Goal: Information Seeking & Learning: Check status

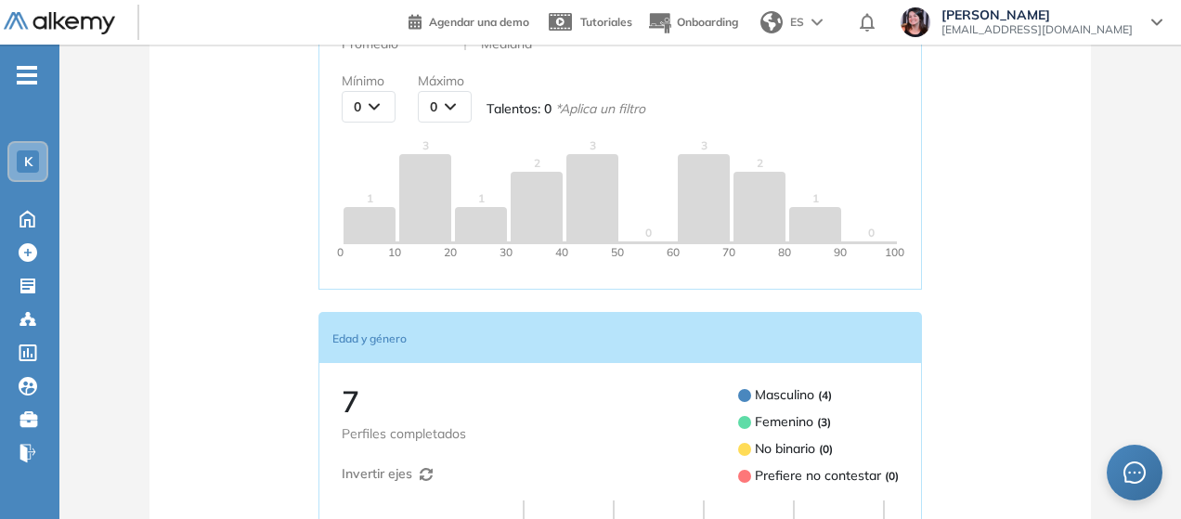
scroll to position [464, 0]
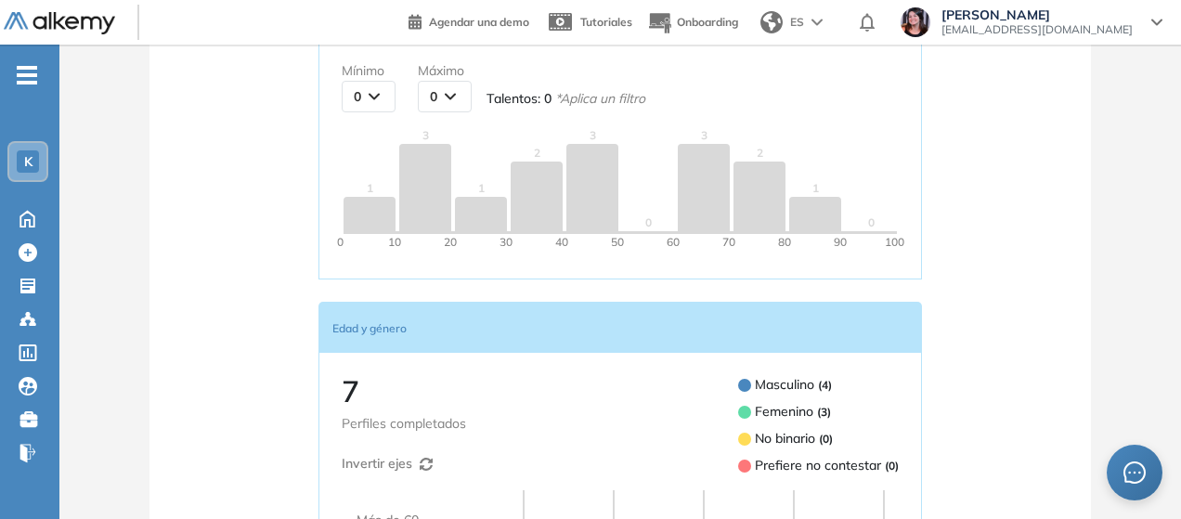
click at [20, 161] on div "K" at bounding box center [28, 161] width 22 height 22
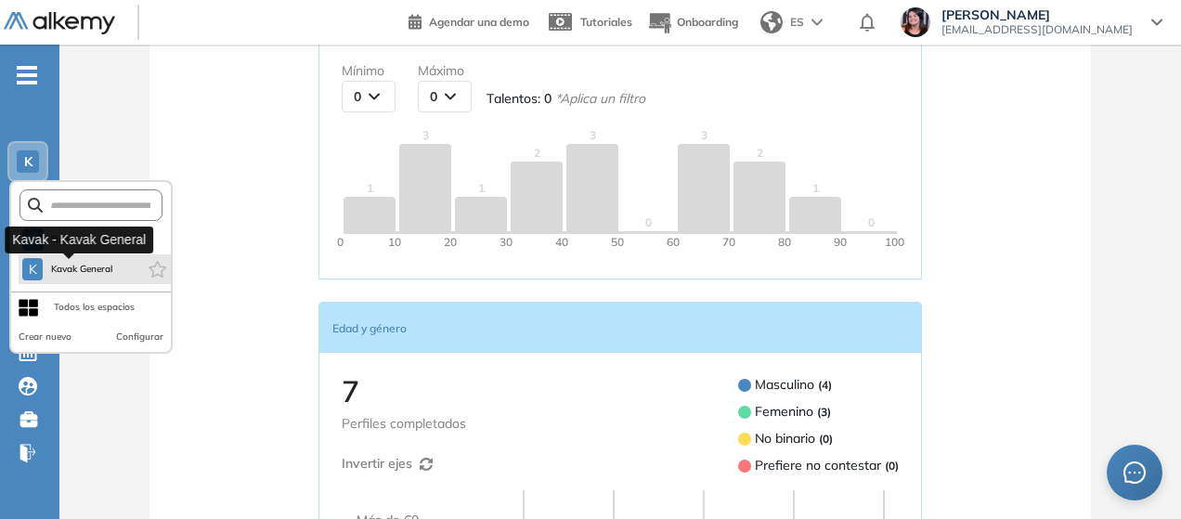
click at [58, 267] on span "Kavak General" at bounding box center [81, 269] width 63 height 15
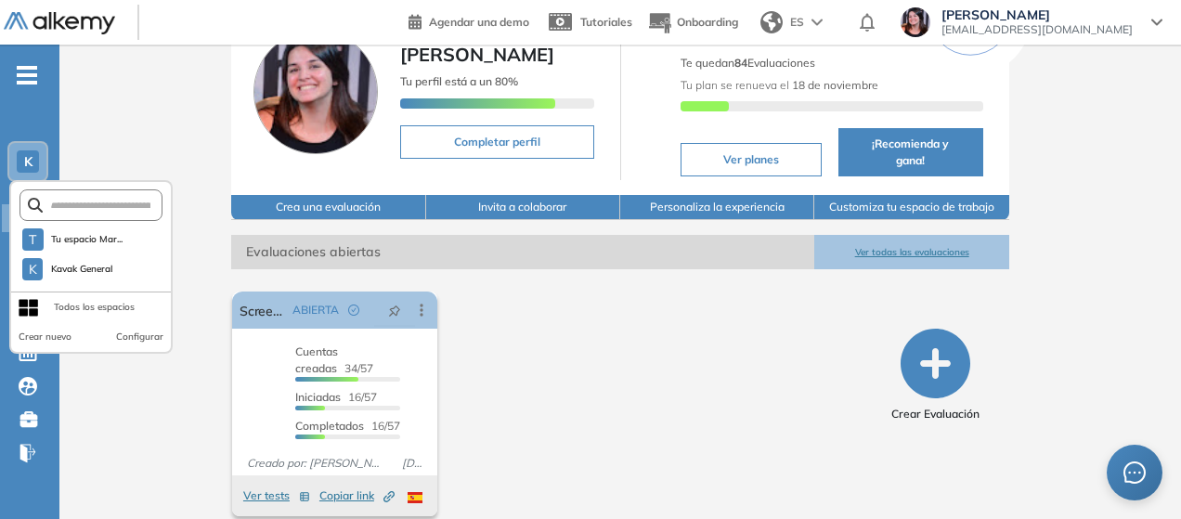
scroll to position [108, 0]
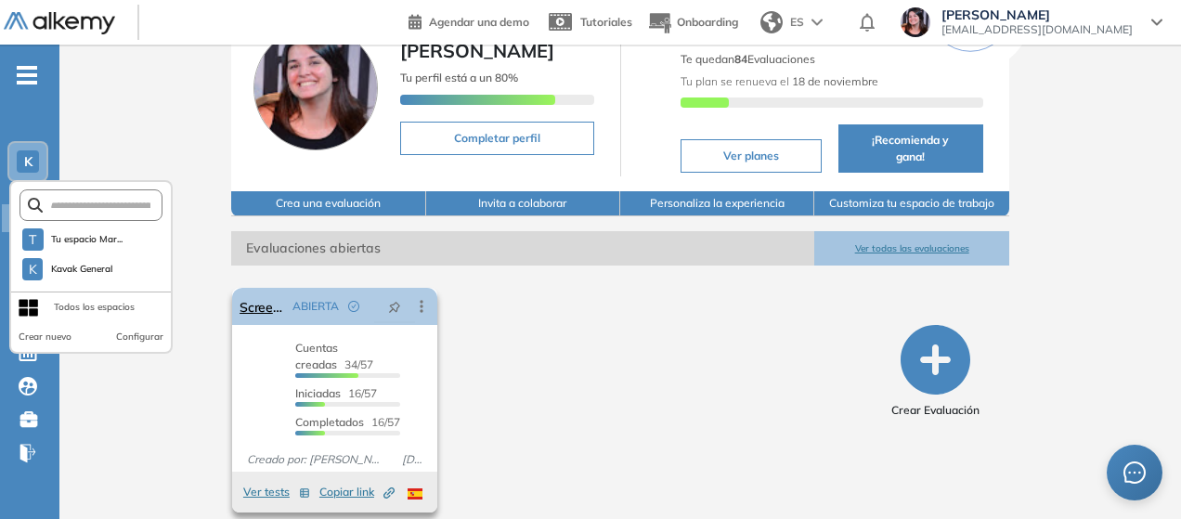
click at [412, 297] on icon at bounding box center [421, 306] width 19 height 19
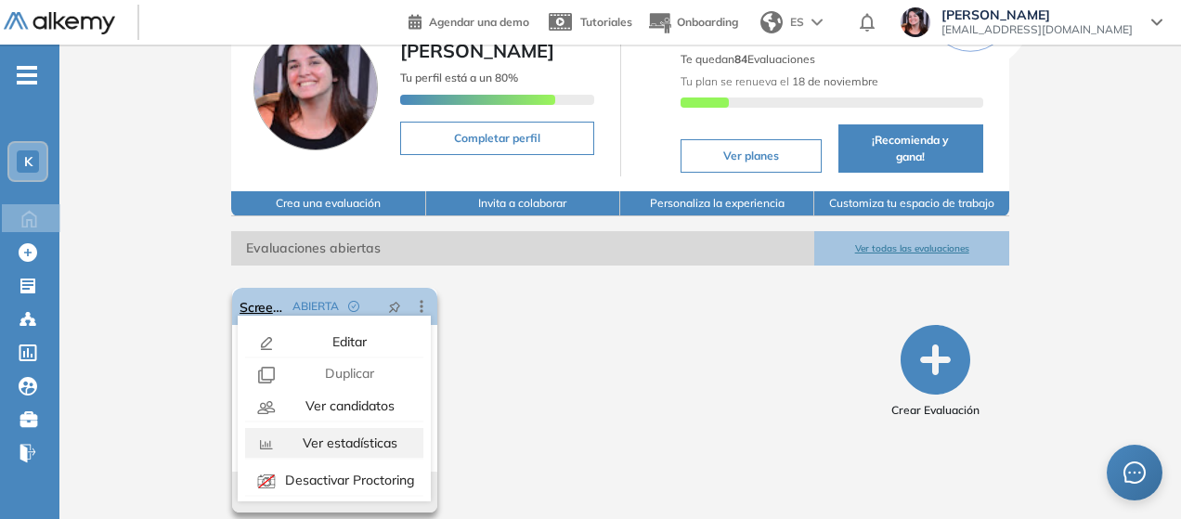
click at [347, 434] on span "Ver estadísticas" at bounding box center [348, 442] width 98 height 17
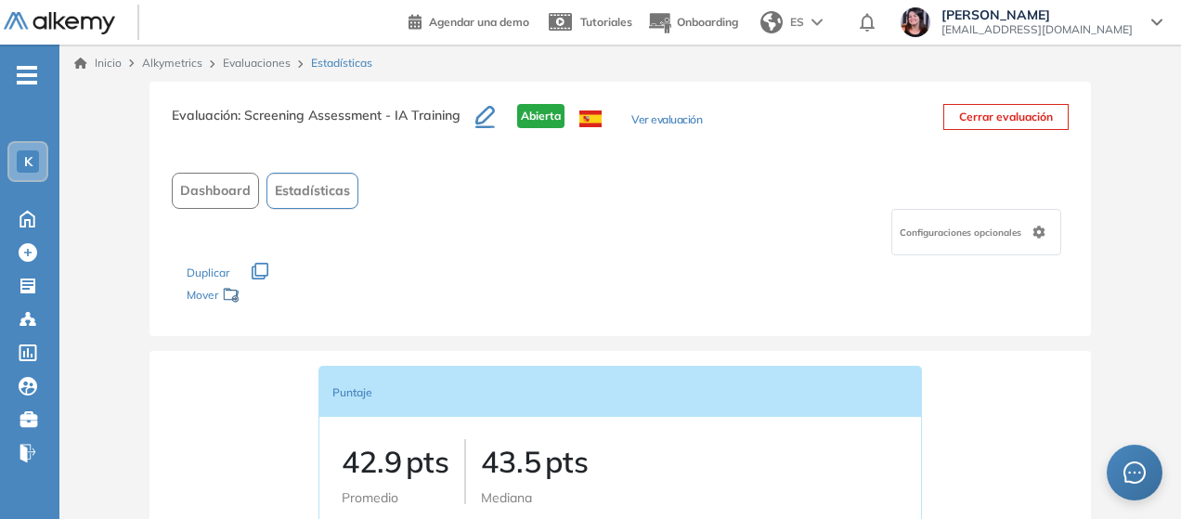
click at [223, 195] on span "Dashboard" at bounding box center [215, 190] width 71 height 19
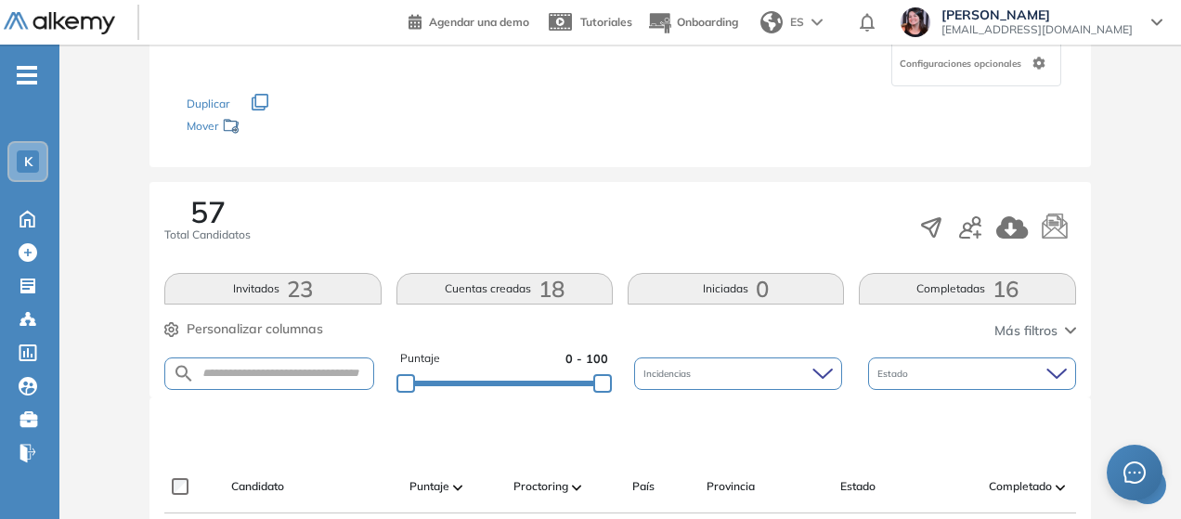
scroll to position [93, 0]
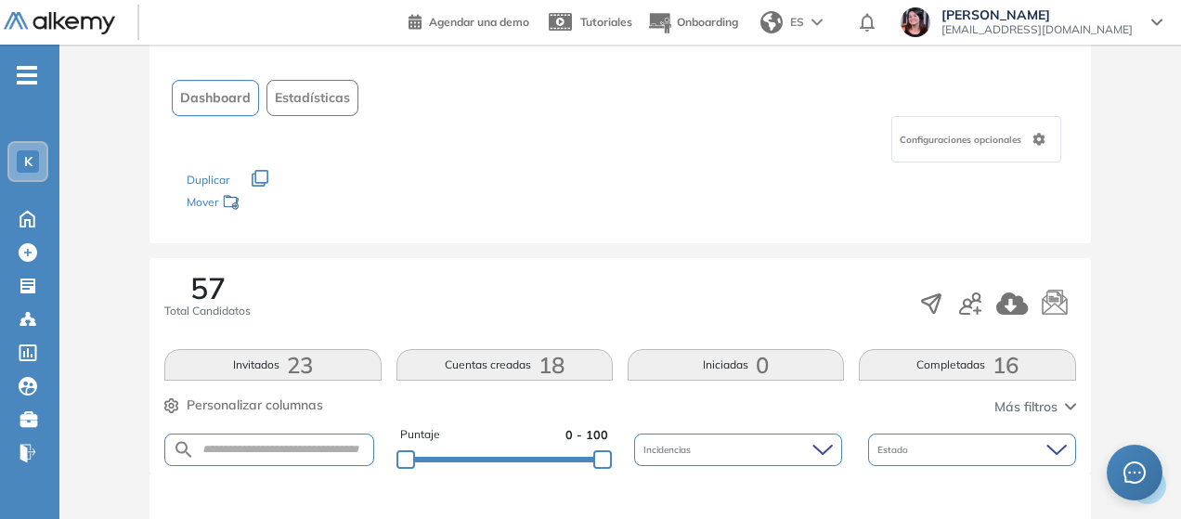
click at [252, 362] on button "Invitados 23" at bounding box center [272, 365] width 216 height 32
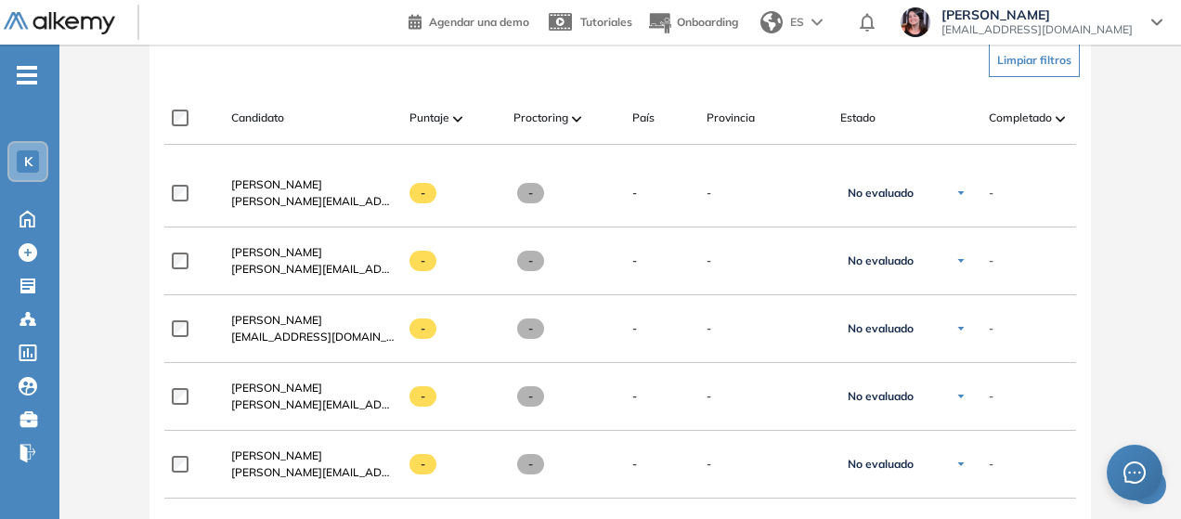
scroll to position [82, 0]
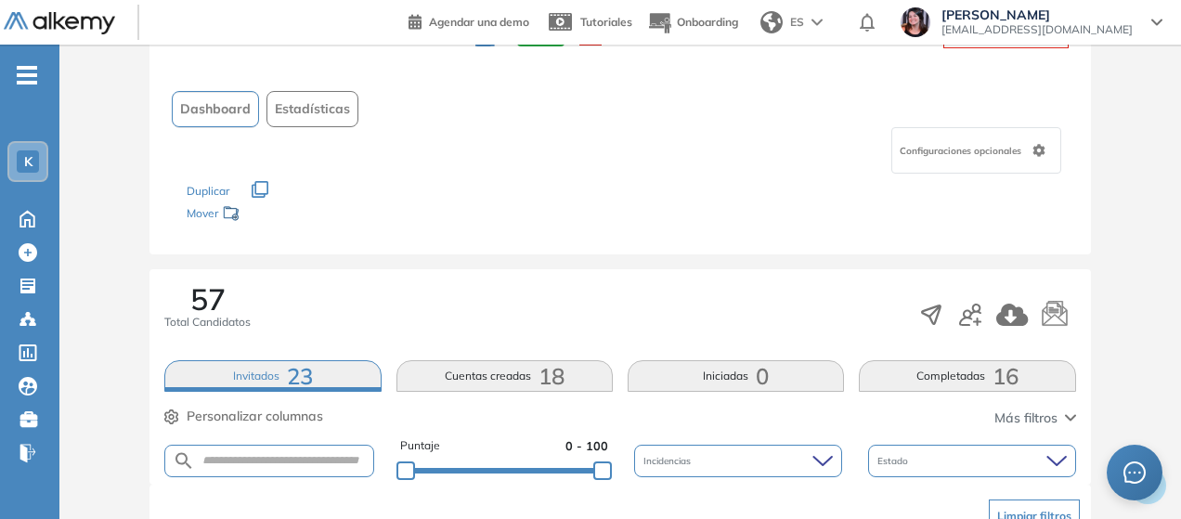
click at [451, 380] on button "Cuentas creadas 18" at bounding box center [504, 376] width 216 height 32
click at [913, 370] on button "Completadas 16" at bounding box center [967, 376] width 216 height 32
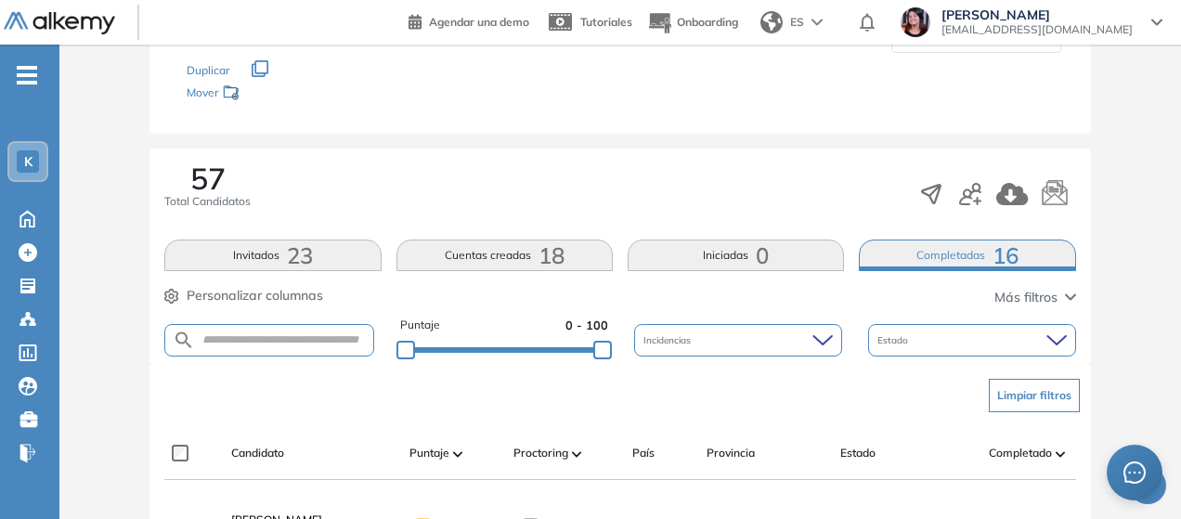
scroll to position [175, 0]
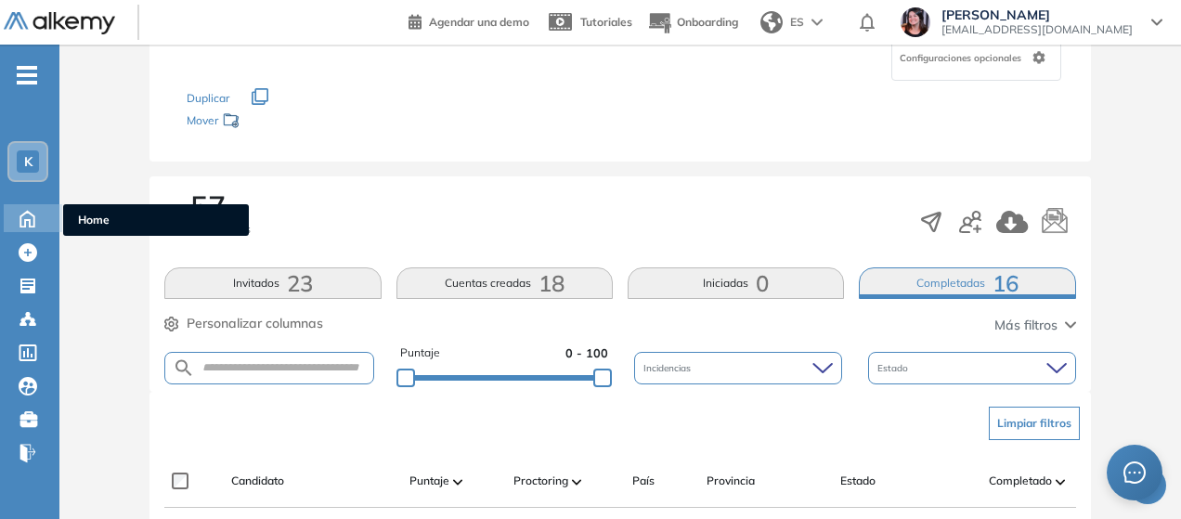
click at [20, 216] on icon at bounding box center [27, 219] width 14 height 16
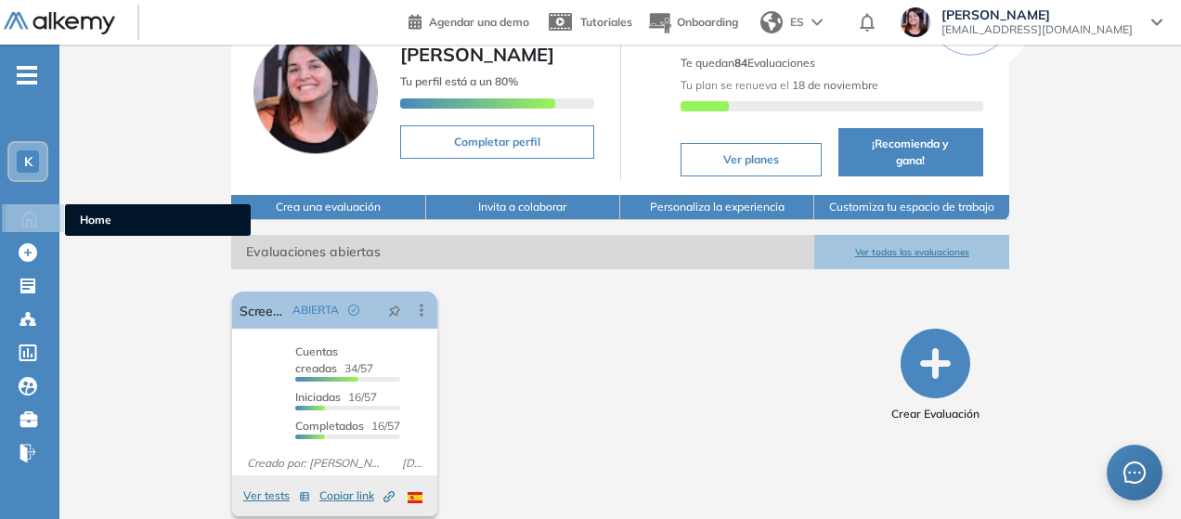
scroll to position [108, 0]
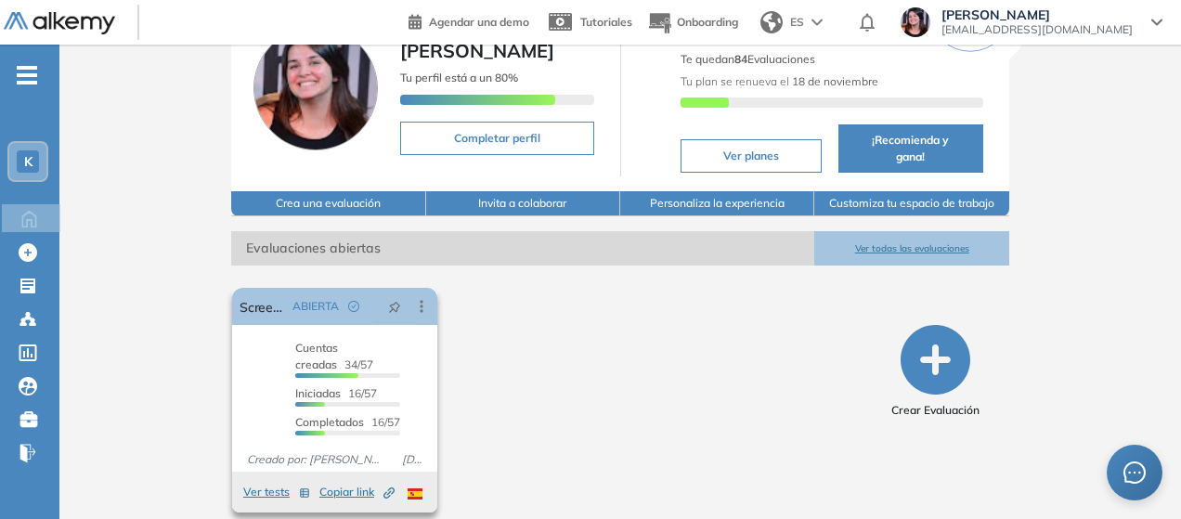
click at [243, 481] on button "Ver tests" at bounding box center [276, 492] width 67 height 22
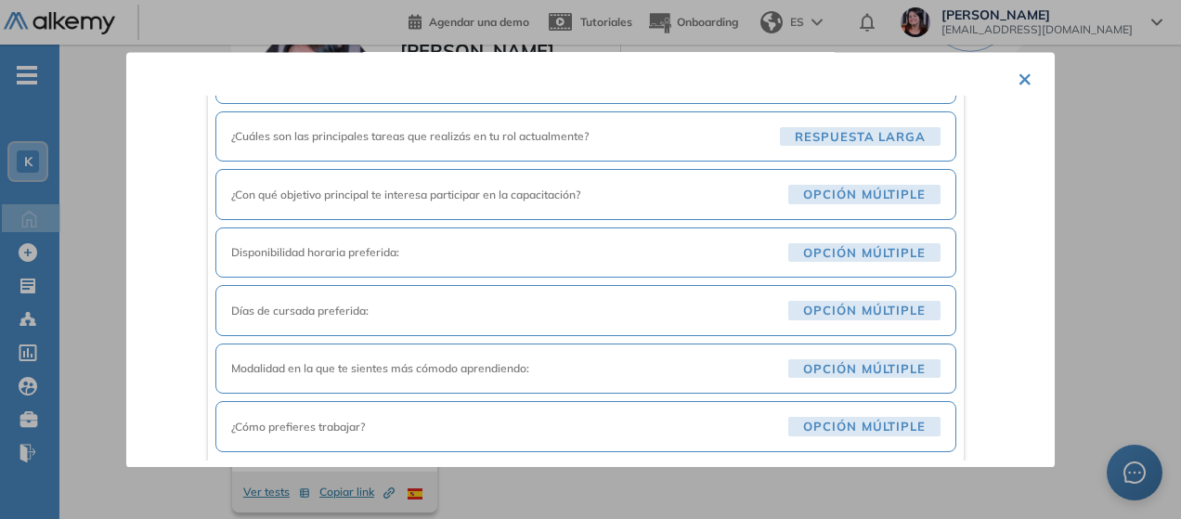
scroll to position [610, 0]
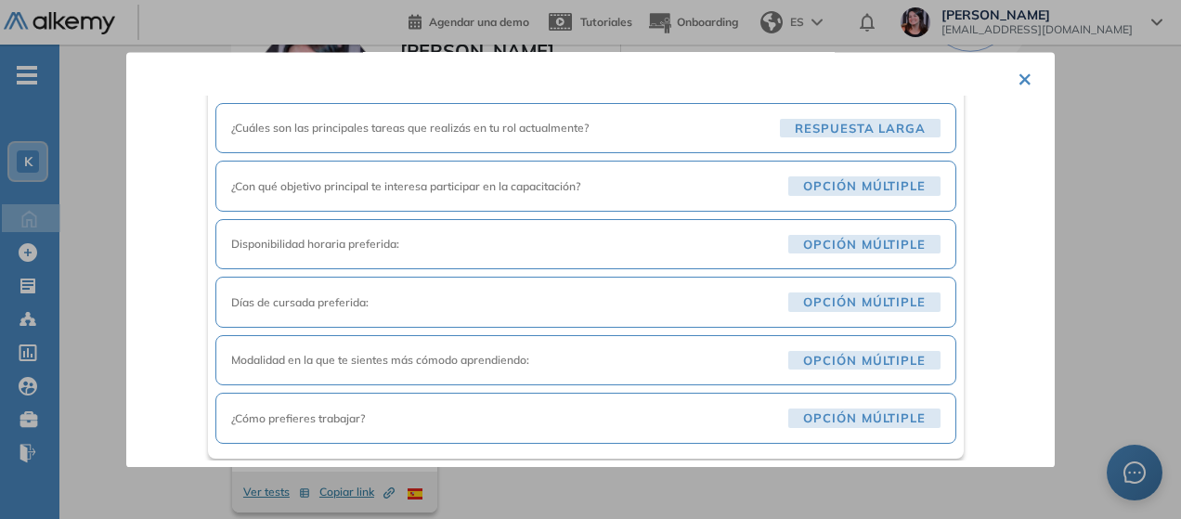
click at [1017, 77] on button "×" at bounding box center [1024, 77] width 15 height 36
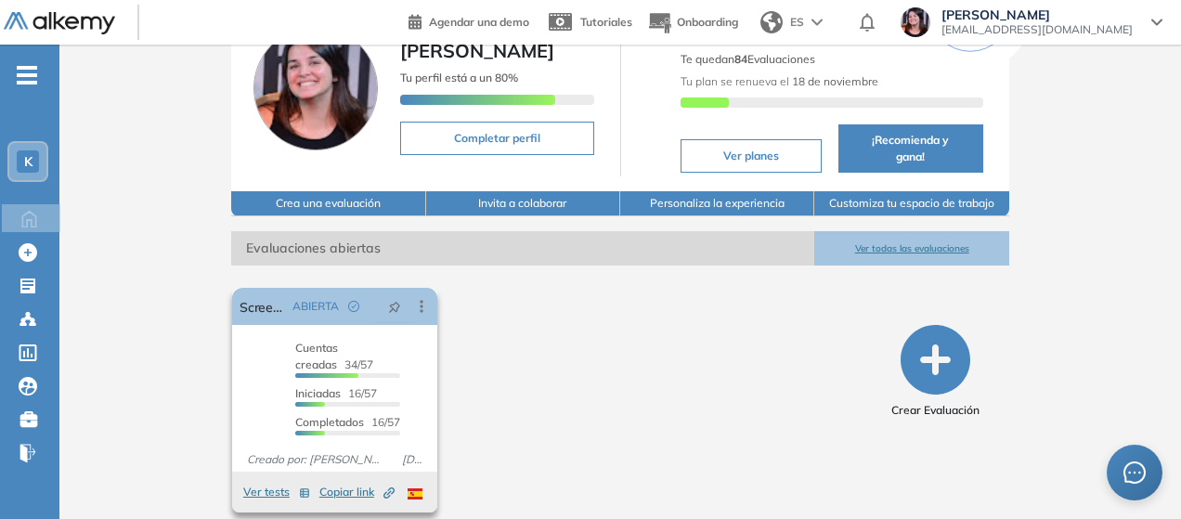
click at [358, 341] on span "Cuentas creadas 34/57" at bounding box center [334, 356] width 78 height 31
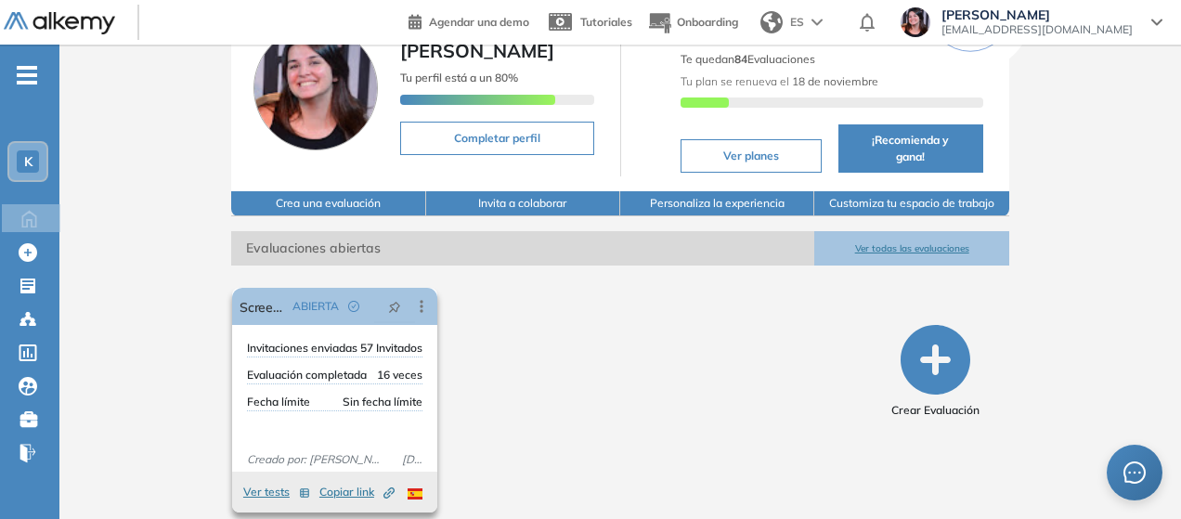
click at [359, 394] on div "Fecha límite Sin fecha límite" at bounding box center [334, 403] width 175 height 18
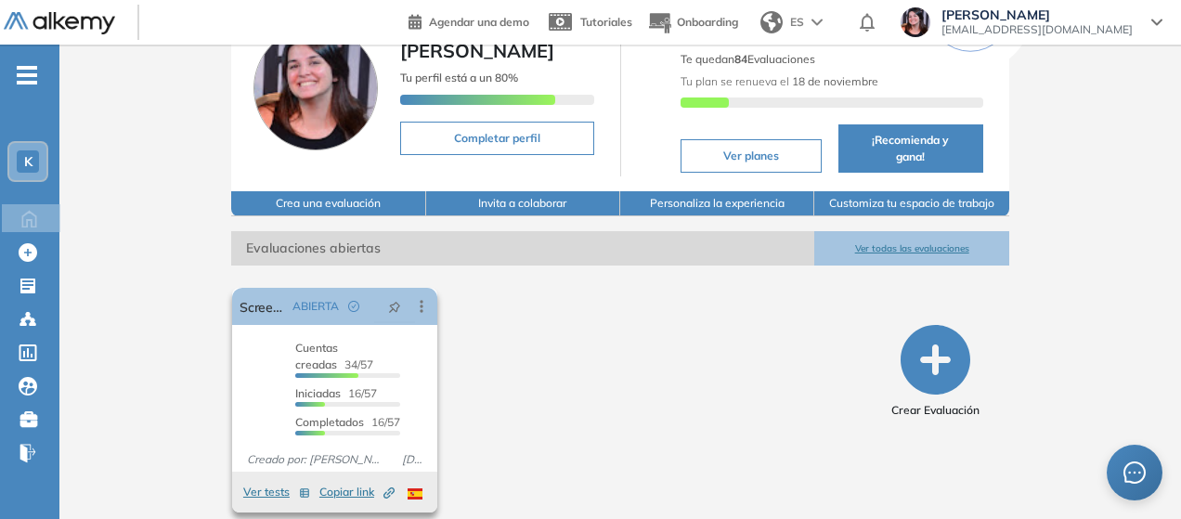
click at [243, 481] on button "Ver tests" at bounding box center [276, 492] width 67 height 22
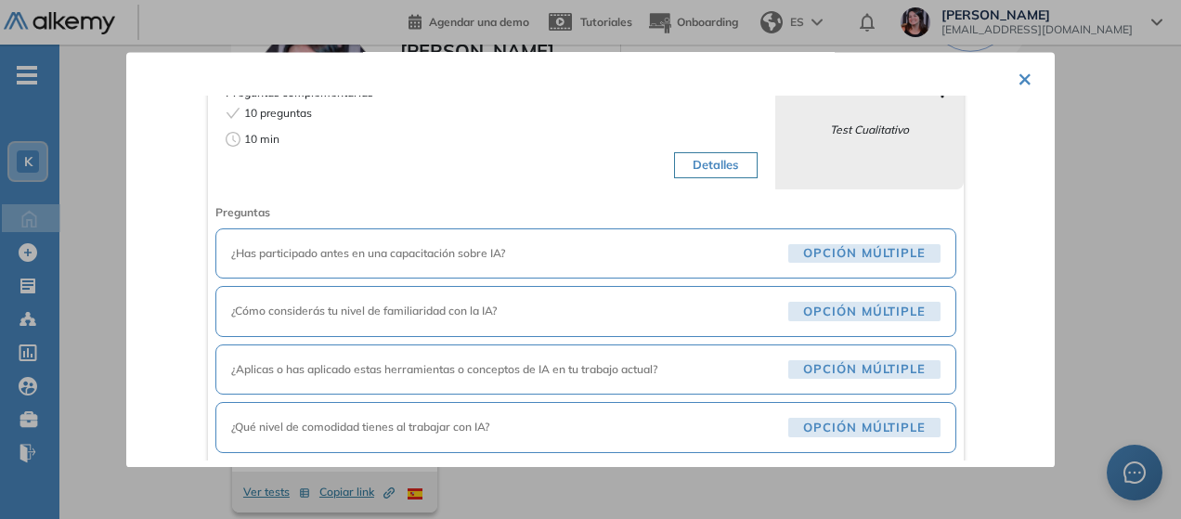
scroll to position [278, 0]
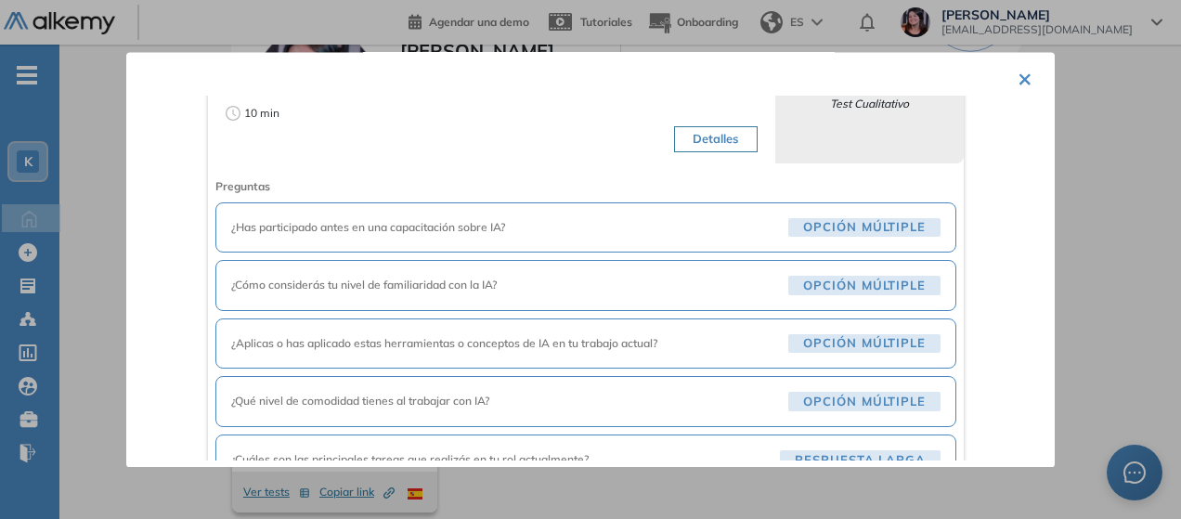
click at [1021, 77] on button "×" at bounding box center [1024, 77] width 15 height 36
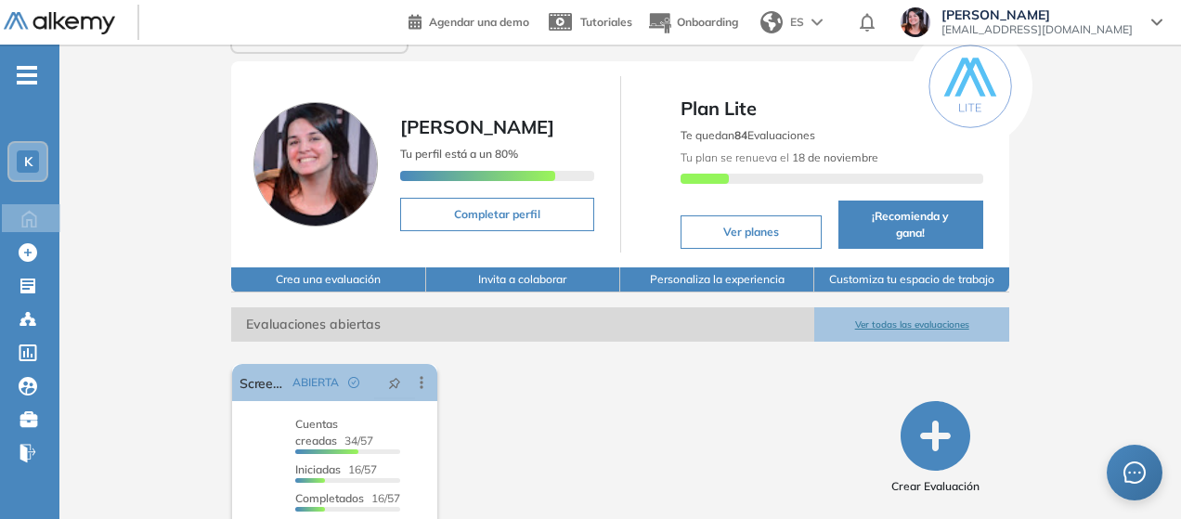
scroll to position [15, 0]
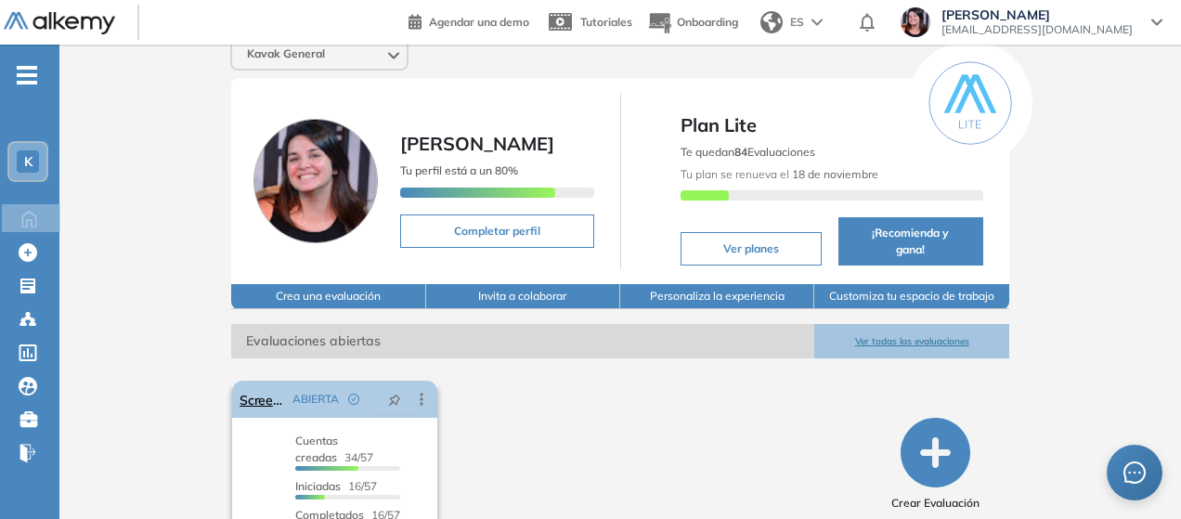
click at [412, 390] on icon at bounding box center [421, 399] width 19 height 19
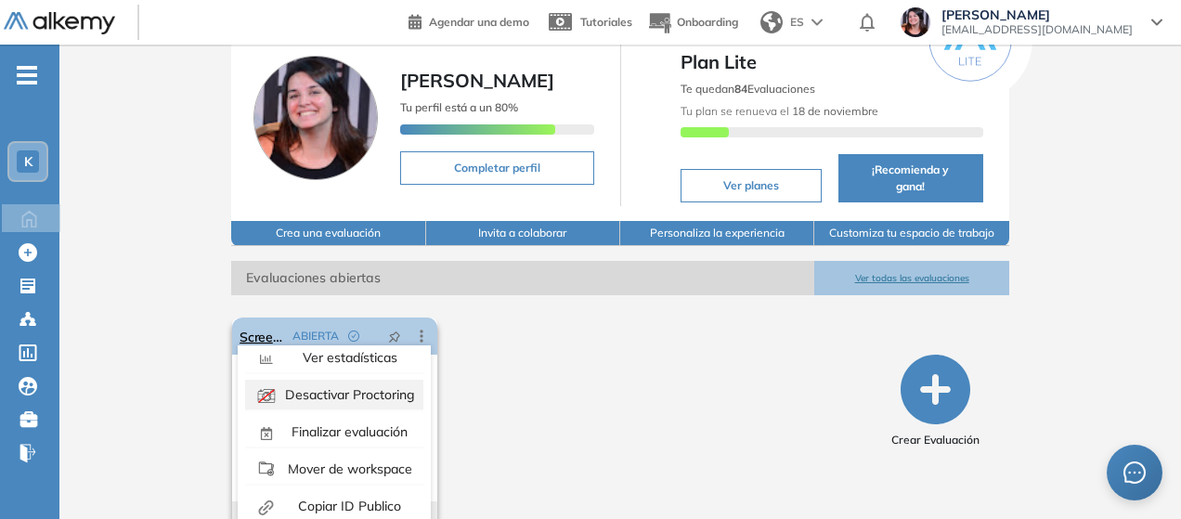
scroll to position [108, 0]
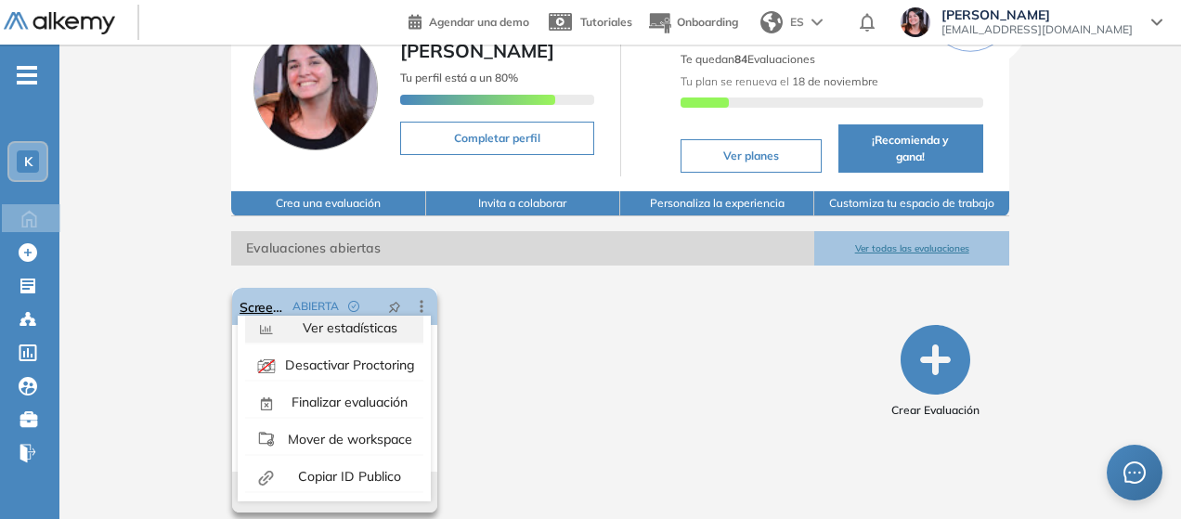
click at [352, 319] on span "Ver estadísticas" at bounding box center [348, 327] width 98 height 17
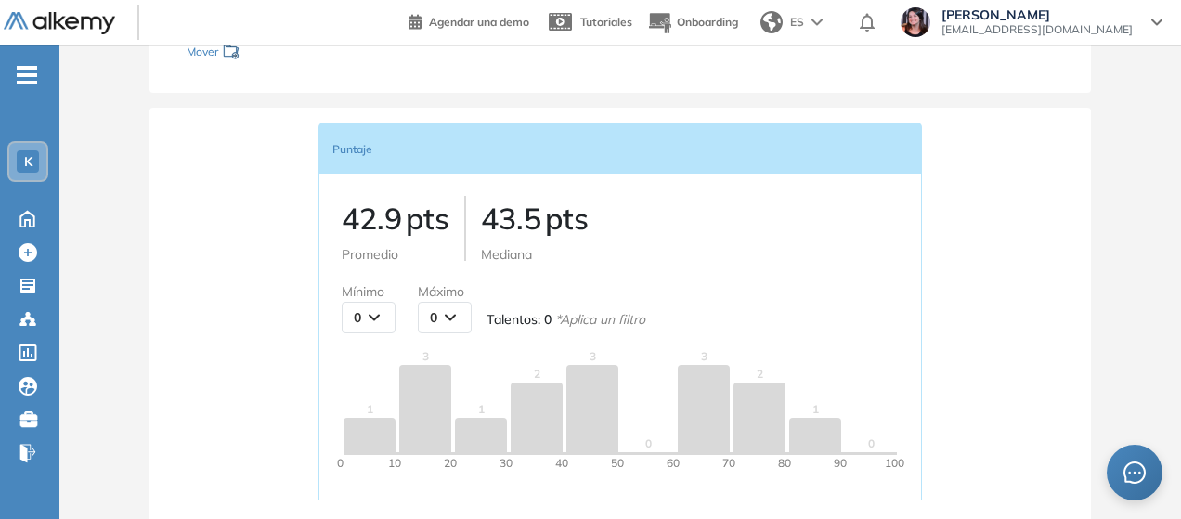
scroll to position [371, 0]
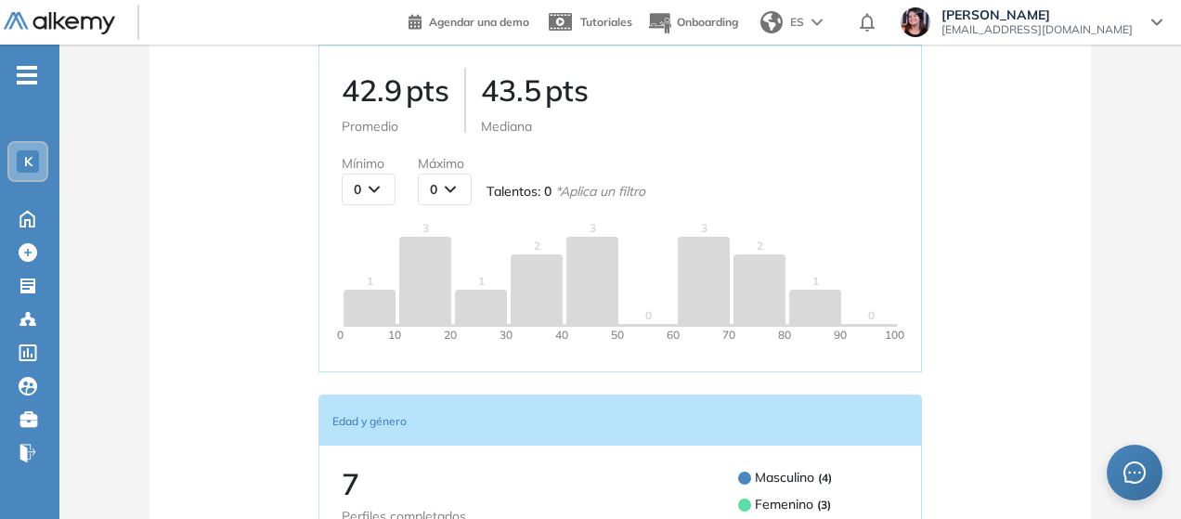
click at [514, 97] on p "43.5 pts" at bounding box center [535, 90] width 108 height 45
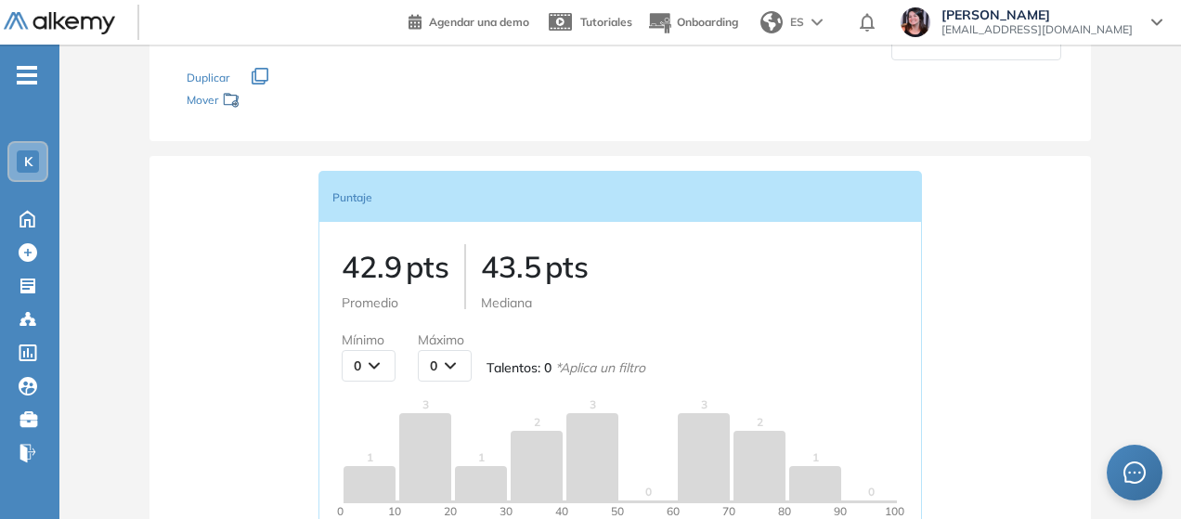
scroll to position [93, 0]
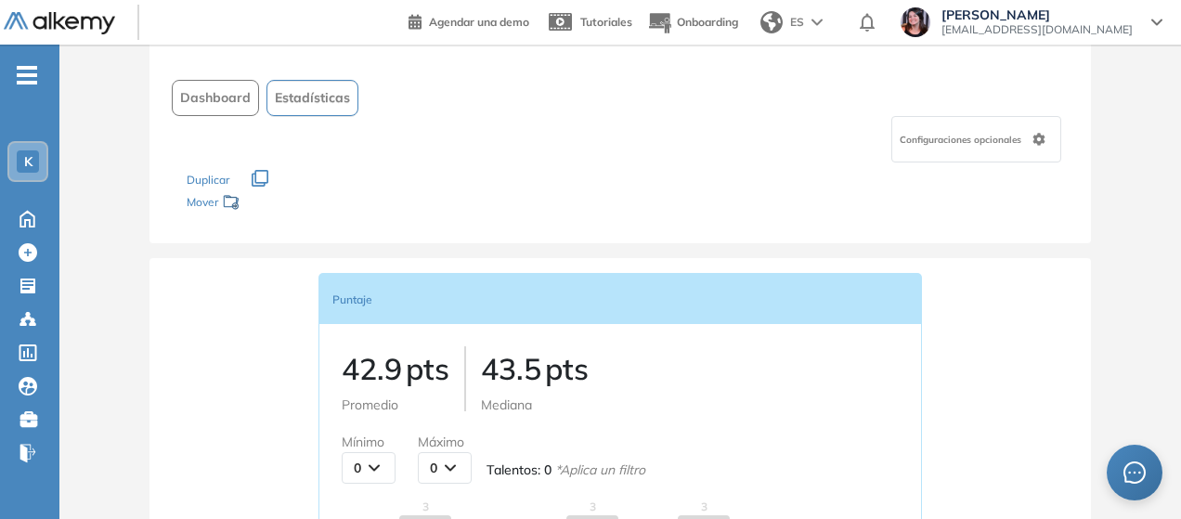
click at [221, 108] on button "Dashboard" at bounding box center [215, 98] width 87 height 36
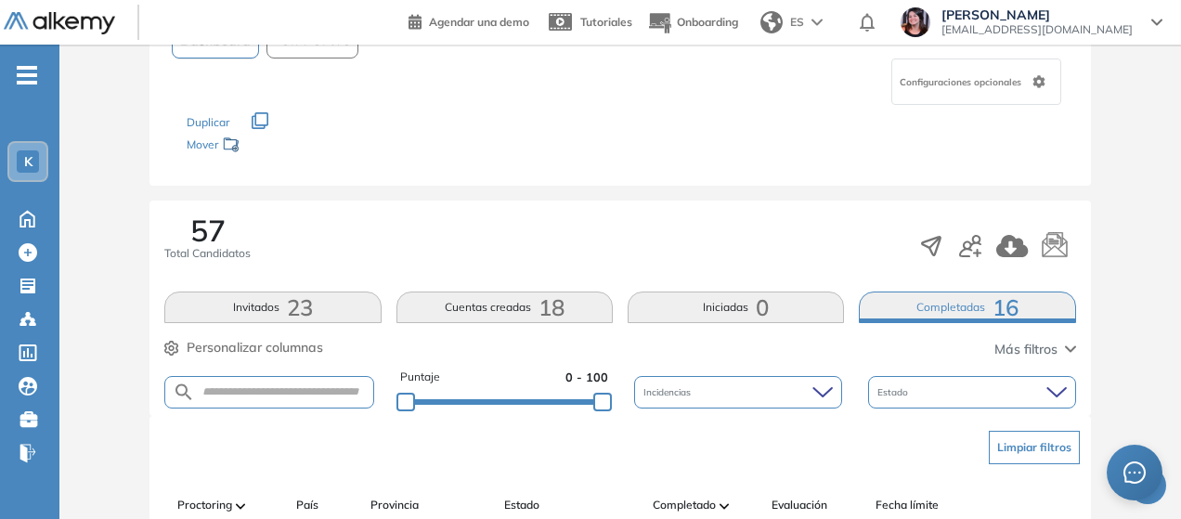
scroll to position [149, 0]
